Goal: Check status: Check status

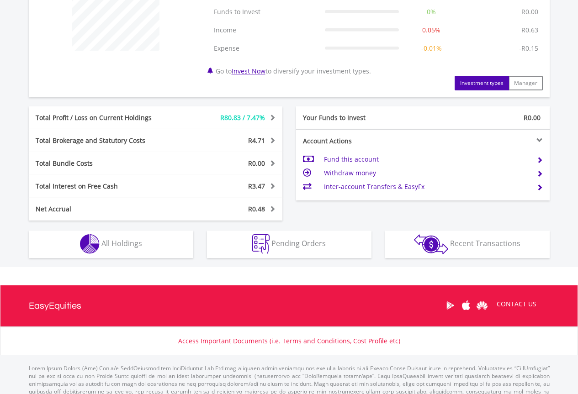
scroll to position [415, 0]
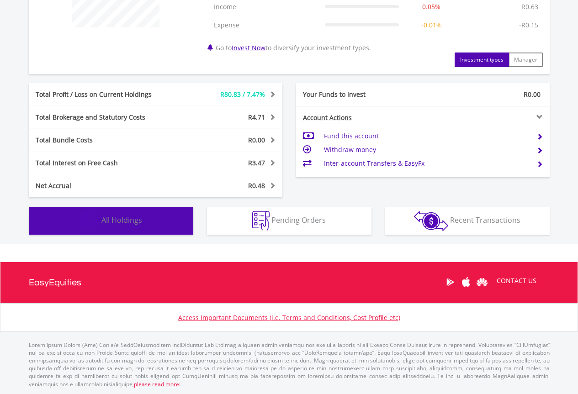
click at [159, 221] on button "Holdings All Holdings" at bounding box center [111, 220] width 164 height 27
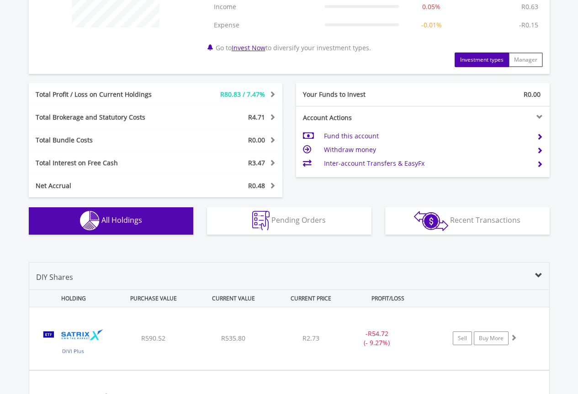
scroll to position [639, 0]
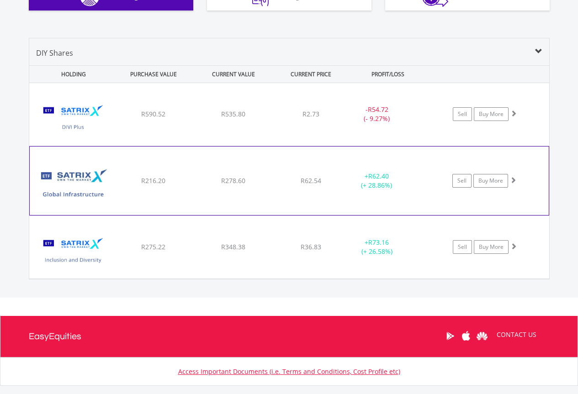
click at [342, 146] on div "﻿ Satrix Global Infrastructure ETF R216.20 R278.60 R62.54 + R62.40 (+ 28.86%) S…" at bounding box center [289, 114] width 520 height 63
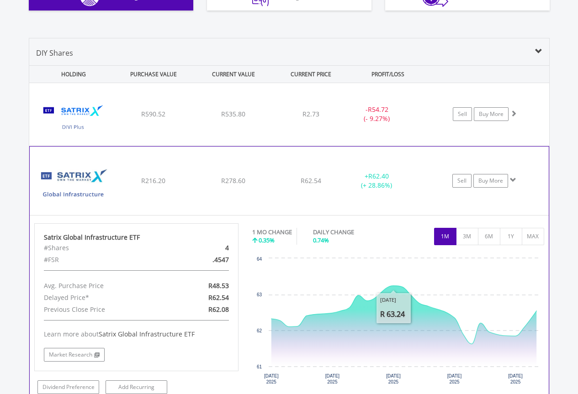
click at [342, 187] on div "+ R62.40 (+ 28.86%)" at bounding box center [376, 181] width 69 height 18
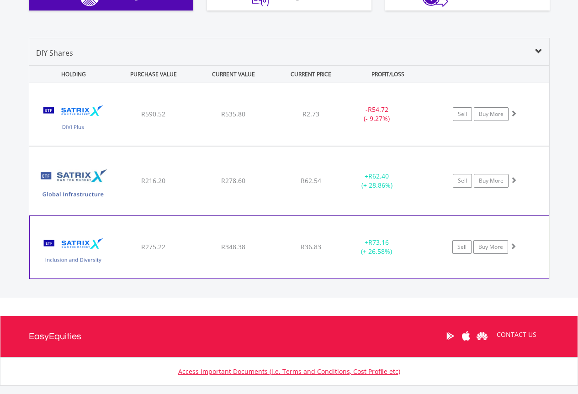
click at [344, 190] on div "+ R73.16 (+ 26.58%)" at bounding box center [377, 181] width 69 height 18
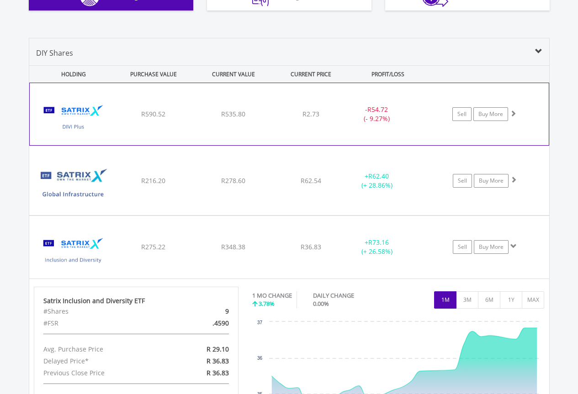
click at [332, 121] on div "﻿ Satrix DIVI ETF R590.52 R535.80 R2.73 - R54.72 (- 9.27%) Sell Buy More" at bounding box center [289, 114] width 519 height 62
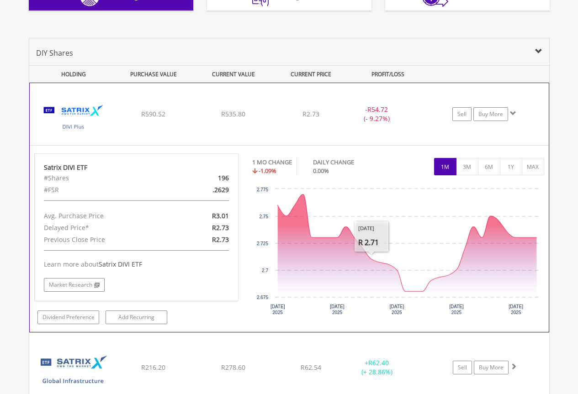
click at [341, 127] on div "﻿ Satrix DIVI ETF R590.52 R535.80 R2.73 - R54.72 (- 9.27%) Sell Buy More" at bounding box center [289, 114] width 519 height 62
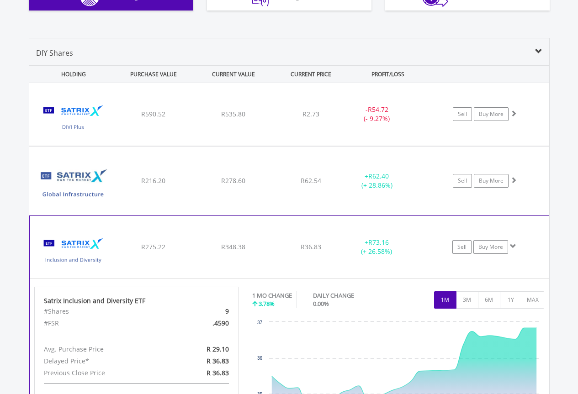
drag, startPoint x: 340, startPoint y: 256, endPoint x: 318, endPoint y: 250, distance: 23.2
click at [337, 146] on div "﻿ Satrix Inclusion and Diversity ETF R275.22 R348.38 R36.83 + R73.16 (+ 26.58%)…" at bounding box center [289, 114] width 520 height 63
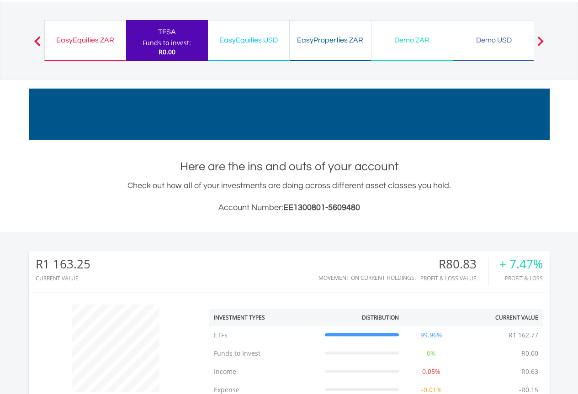
scroll to position [46, 0]
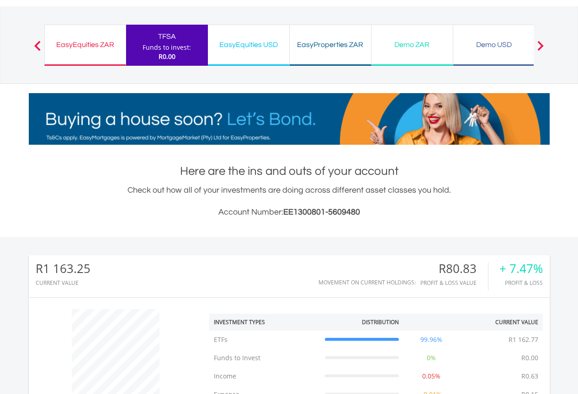
click at [81, 46] on div "EasyEquities ZAR" at bounding box center [85, 44] width 70 height 13
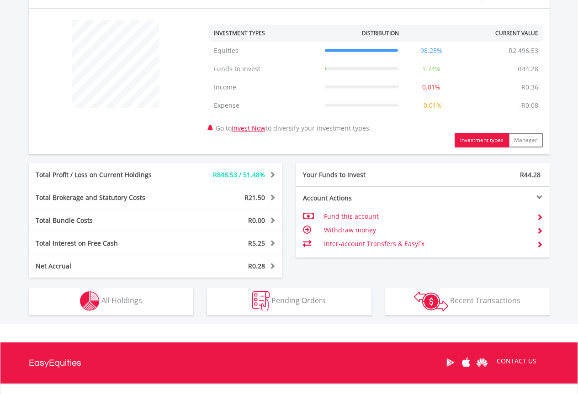
scroll to position [365, 0]
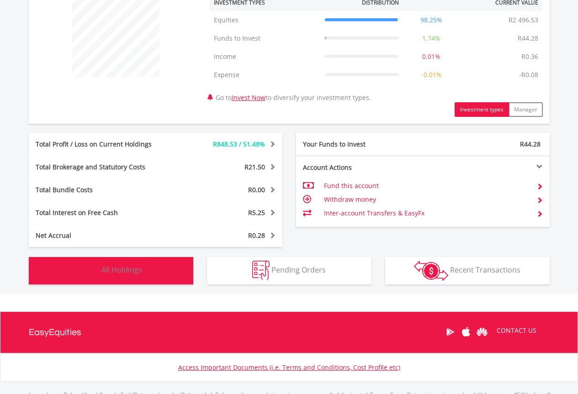
click at [149, 268] on button "Holdings All Holdings" at bounding box center [111, 270] width 164 height 27
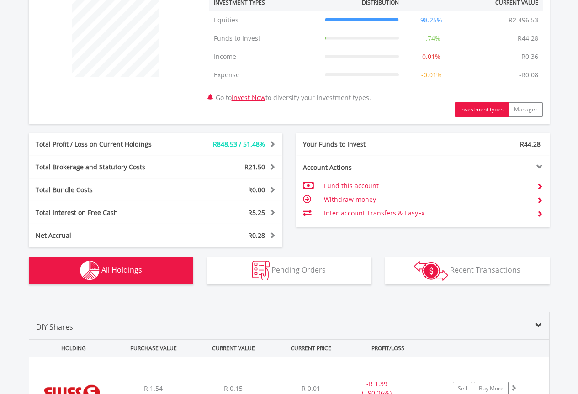
scroll to position [677, 0]
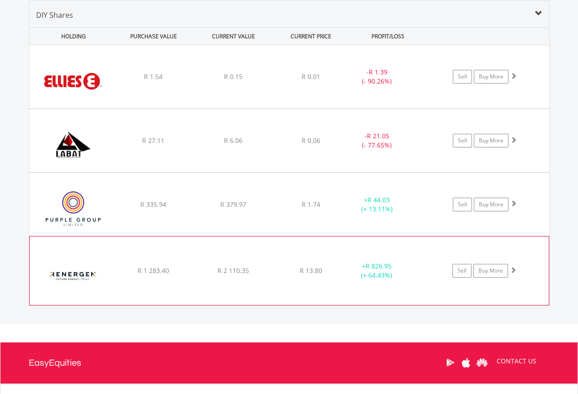
click at [347, 108] on div "﻿ Renergen Limited R 1 283.40 R 2 110.35 R 13.80 + R 826.95 (+ 64.43%) Sell Buy…" at bounding box center [289, 76] width 520 height 63
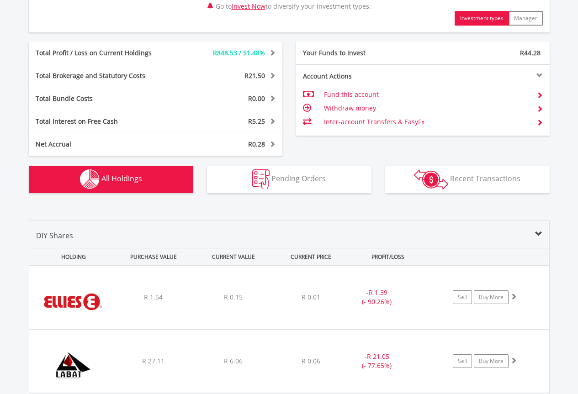
scroll to position [731, 0]
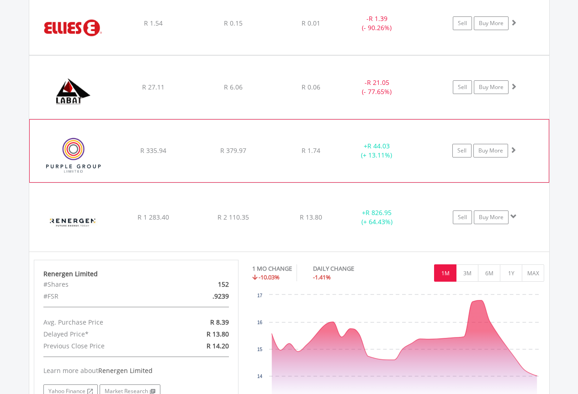
click at [356, 154] on div "+ R 44.03 (+ 13.11%)" at bounding box center [376, 151] width 69 height 18
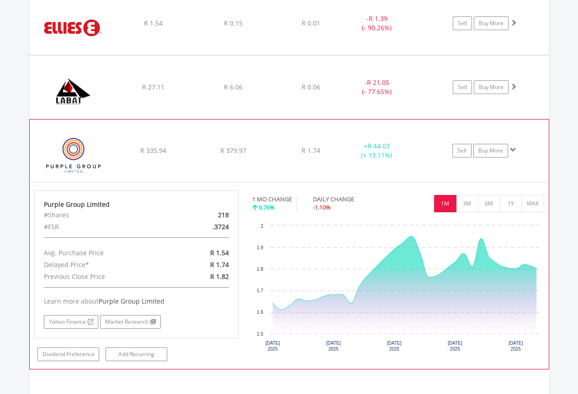
drag, startPoint x: 349, startPoint y: 158, endPoint x: 331, endPoint y: 169, distance: 20.7
click at [348, 158] on div "+ R 44.03 (+ 13.11%)" at bounding box center [376, 151] width 69 height 18
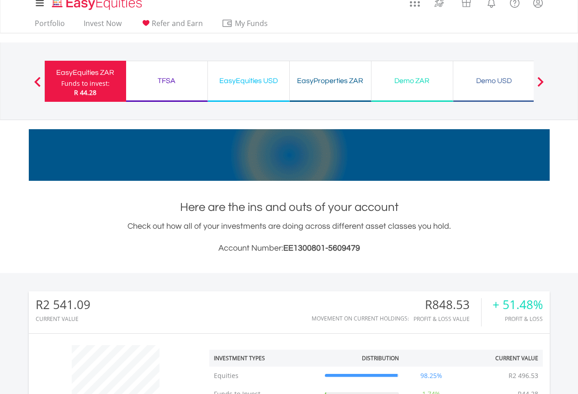
scroll to position [0, 0]
